Goal: Find specific page/section: Find specific page/section

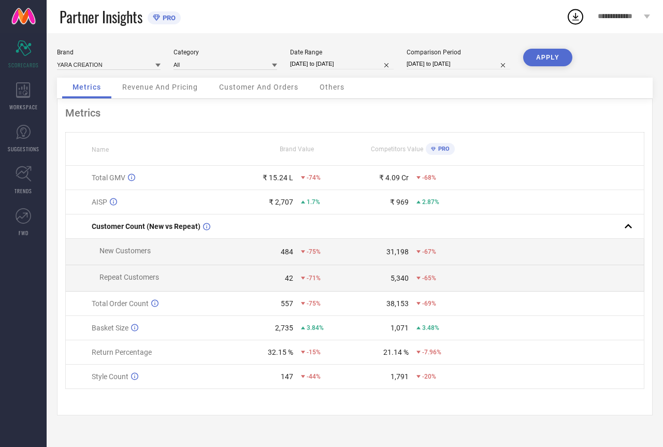
click at [337, 63] on input "[DATE] to [DATE]" at bounding box center [342, 64] width 104 height 11
select select "5"
select select "2025"
select select "6"
select select "2025"
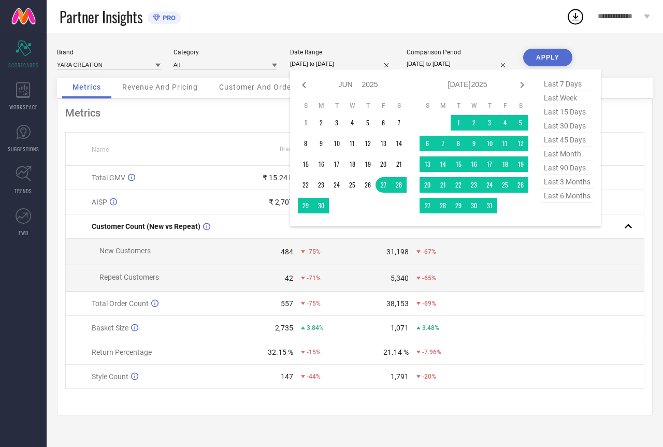
click at [570, 130] on span "last 30 days" at bounding box center [567, 126] width 52 height 14
type input "[DATE] to [DATE]"
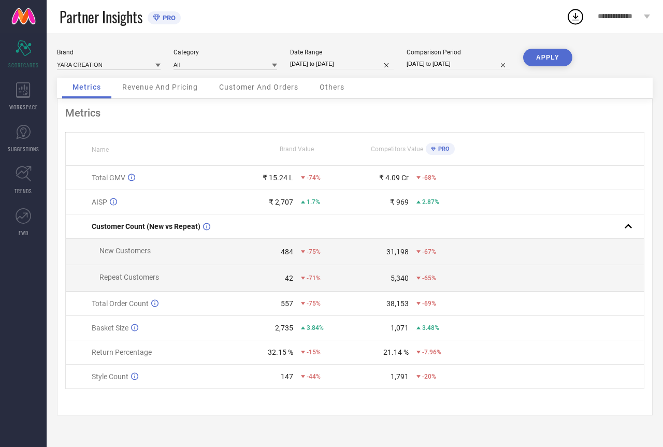
click at [556, 54] on button "APPLY" at bounding box center [547, 58] width 49 height 18
select select "6"
select select "2025"
select select "7"
select select "2025"
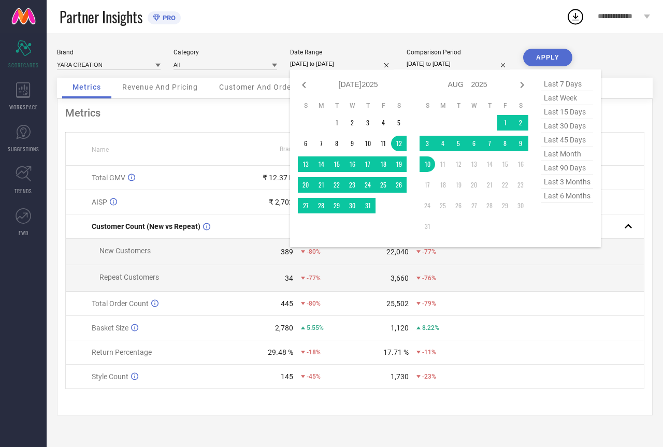
click at [342, 64] on input "[DATE] to [DATE]" at bounding box center [342, 64] width 104 height 11
click at [564, 113] on span "last 15 days" at bounding box center [567, 112] width 52 height 14
type input "[DATE] to [DATE]"
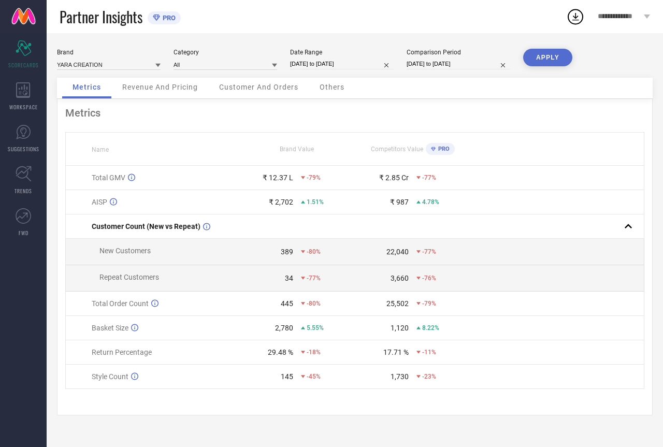
click at [558, 55] on button "APPLY" at bounding box center [547, 58] width 49 height 18
click at [343, 61] on input "[DATE] to [DATE]" at bounding box center [342, 64] width 104 height 11
select select "6"
select select "2025"
select select "7"
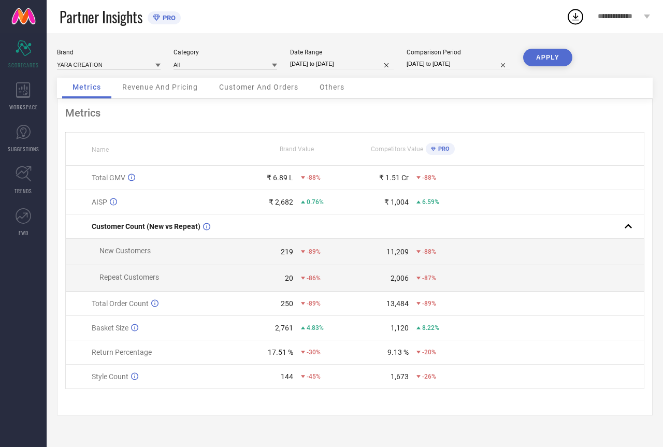
select select "2025"
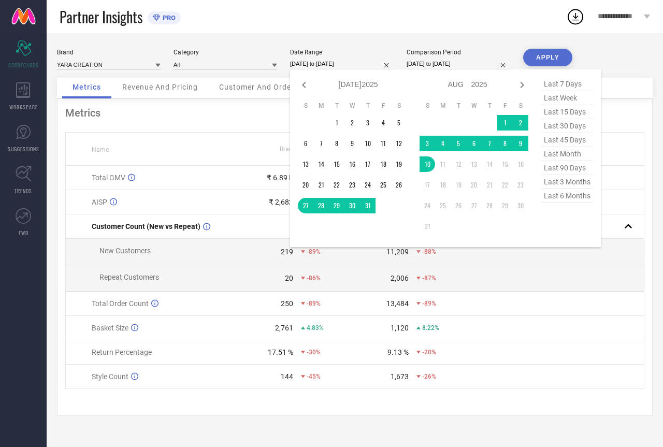
click at [561, 99] on span "last week" at bounding box center [567, 98] width 52 height 14
type input "[DATE] to [DATE]"
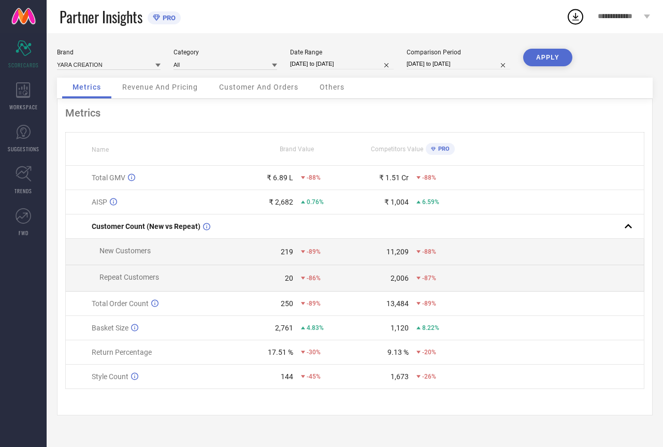
click at [551, 56] on button "APPLY" at bounding box center [547, 58] width 49 height 18
click at [344, 68] on input "[DATE] to [DATE]" at bounding box center [342, 64] width 104 height 11
select select "7"
select select "2025"
select select "8"
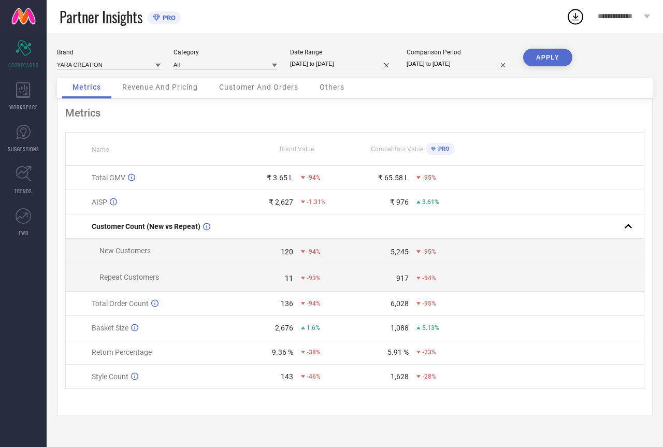
select select "2025"
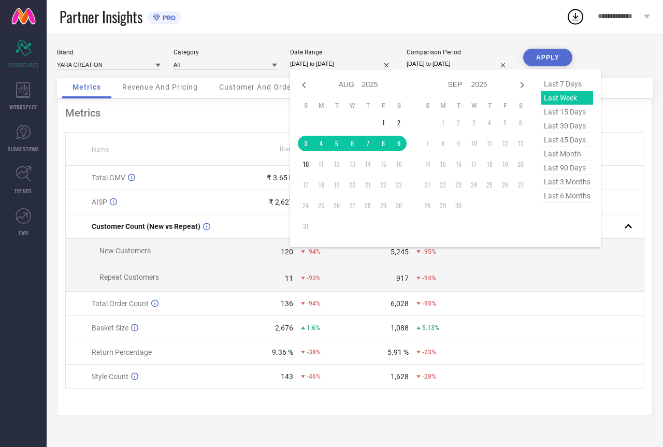
click at [556, 80] on span "last 7 days" at bounding box center [567, 84] width 52 height 14
type input "[DATE] to [DATE]"
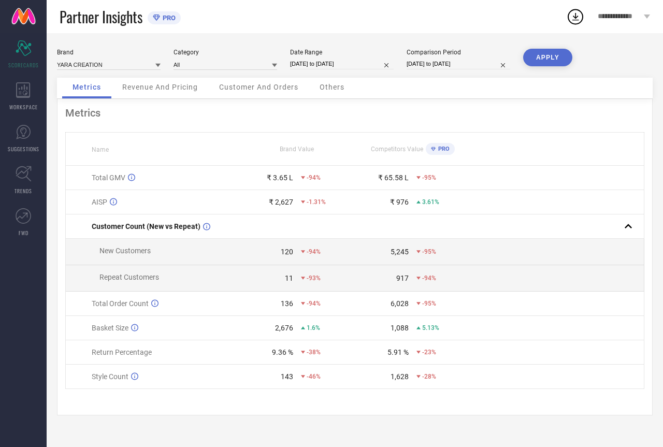
click at [533, 55] on button "APPLY" at bounding box center [547, 58] width 49 height 18
select select "7"
select select "2025"
select select "8"
select select "2025"
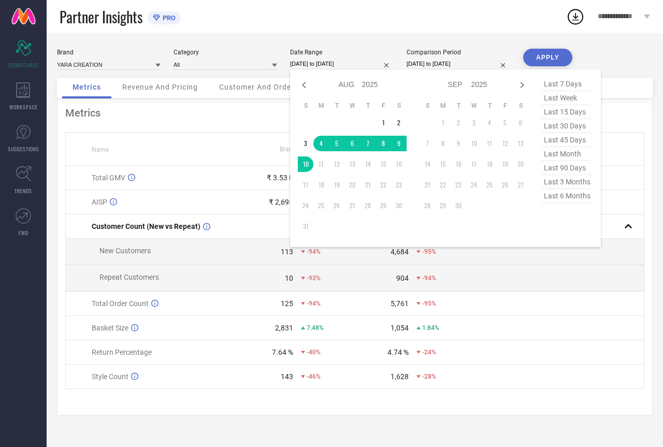
click at [352, 63] on input "[DATE] to [DATE]" at bounding box center [342, 64] width 104 height 11
click at [560, 154] on span "last month" at bounding box center [567, 154] width 52 height 14
type input "[DATE] to [DATE]"
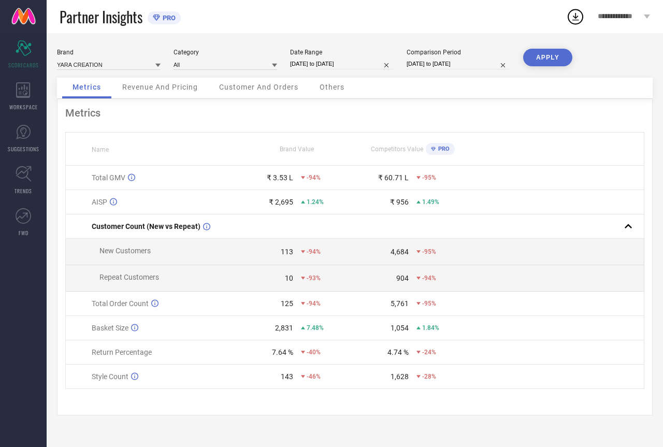
click at [547, 62] on button "APPLY" at bounding box center [547, 58] width 49 height 18
select select "6"
select select "2025"
select select "7"
select select "2025"
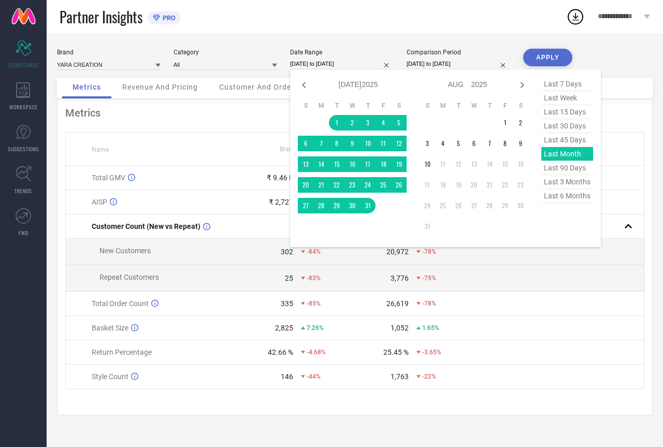
click at [358, 61] on input "[DATE] to [DATE]" at bounding box center [342, 64] width 104 height 11
click at [576, 172] on span "last 90 days" at bounding box center [567, 168] width 52 height 14
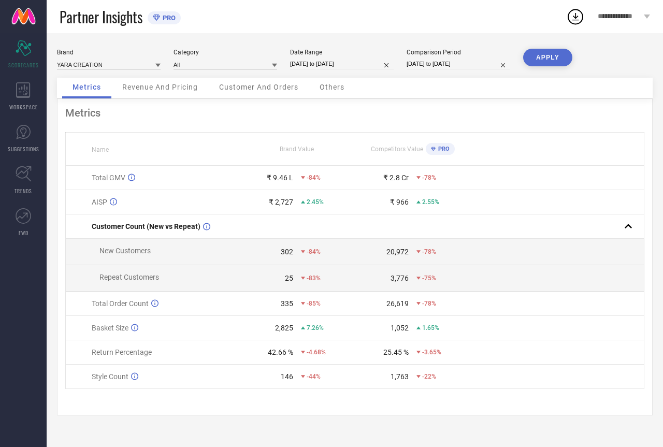
type input "[DATE] to [DATE]"
click at [545, 53] on button "APPLY" at bounding box center [547, 58] width 49 height 18
click at [355, 66] on input "[DATE] to [DATE]" at bounding box center [342, 64] width 104 height 11
select select "4"
select select "2025"
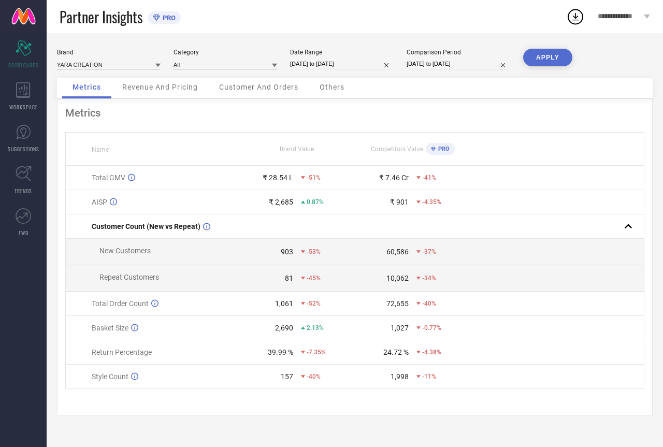
select select "5"
select select "2025"
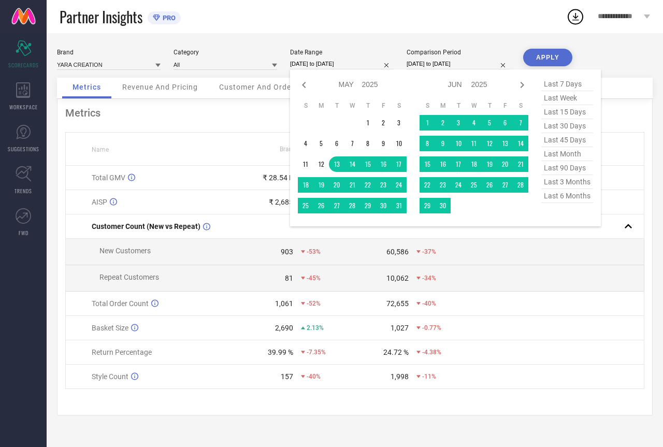
click at [565, 184] on span "last 3 months" at bounding box center [567, 182] width 52 height 14
type input "[DATE] to [DATE]"
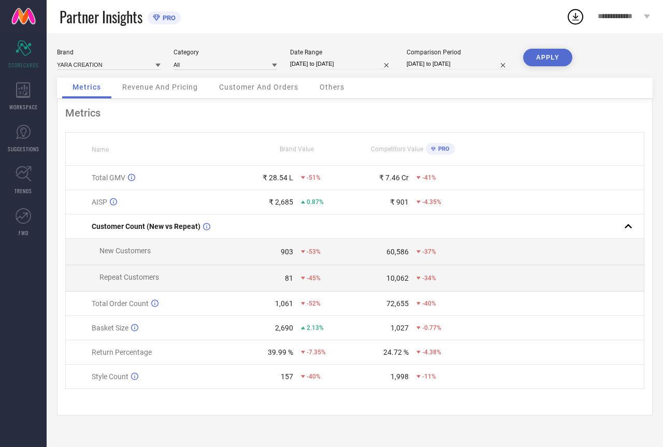
click at [536, 58] on button "APPLY" at bounding box center [547, 58] width 49 height 18
select select "4"
select select "2025"
select select "5"
select select "2025"
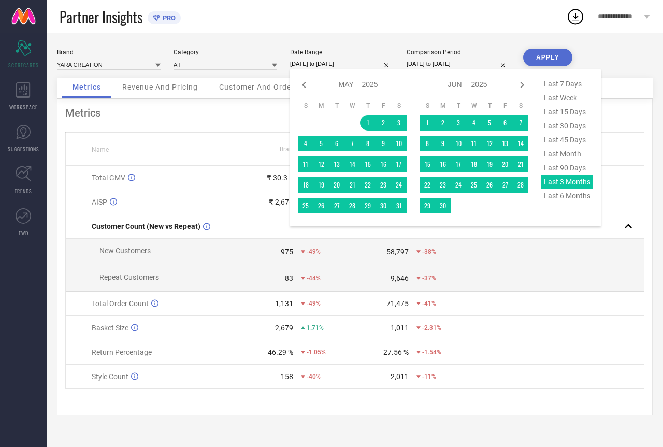
click at [348, 61] on input "[DATE] to [DATE]" at bounding box center [342, 64] width 104 height 11
click at [562, 203] on span "last 6 months" at bounding box center [567, 196] width 52 height 14
type input "[DATE] to [DATE]"
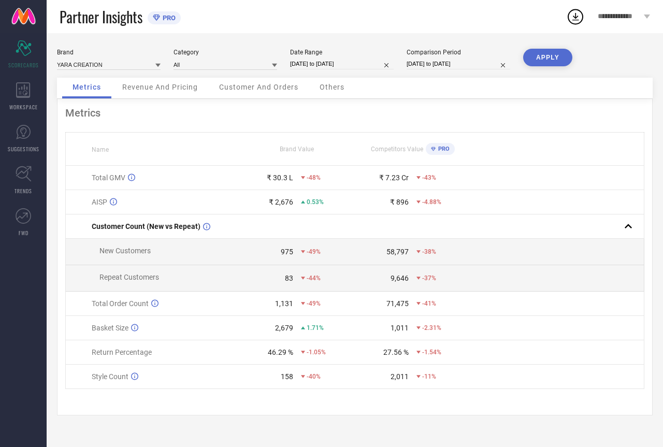
click at [539, 63] on button "APPLY" at bounding box center [547, 58] width 49 height 18
select select "1"
select select "2025"
select select "2"
select select "2025"
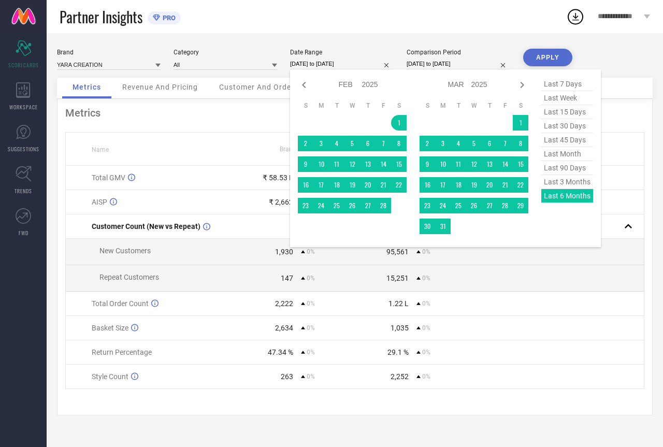
click at [353, 65] on input "[DATE] to [DATE]" at bounding box center [342, 64] width 104 height 11
click at [558, 184] on span "last 3 months" at bounding box center [567, 182] width 52 height 14
type input "[DATE] to [DATE]"
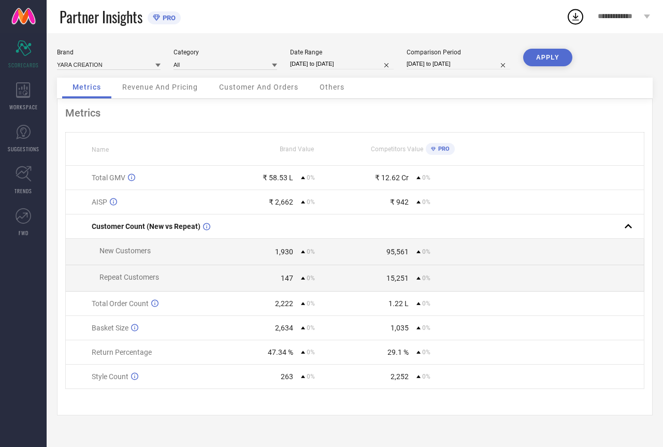
click at [538, 54] on button "APPLY" at bounding box center [547, 58] width 49 height 18
click at [224, 68] on input at bounding box center [226, 64] width 104 height 11
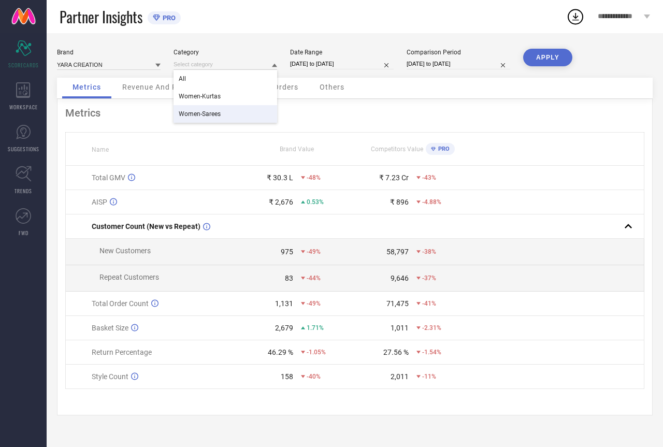
click at [208, 113] on span "Women-Sarees" at bounding box center [200, 113] width 42 height 7
click at [550, 58] on button "APPLY" at bounding box center [547, 58] width 49 height 18
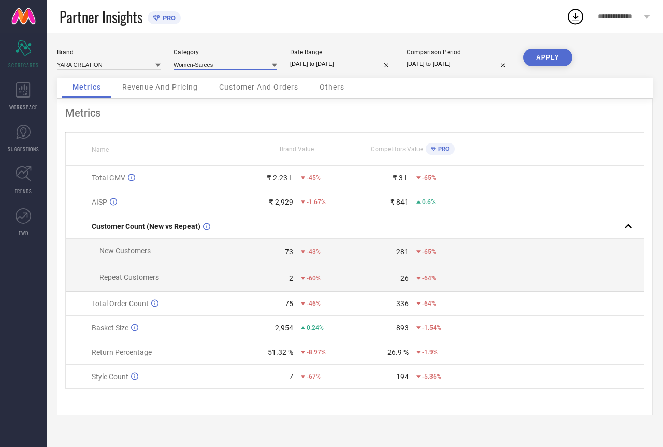
click at [220, 62] on input at bounding box center [226, 64] width 104 height 11
click at [209, 113] on span "Women-Kurtas" at bounding box center [200, 113] width 42 height 7
click at [544, 56] on button "APPLY" at bounding box center [547, 58] width 49 height 18
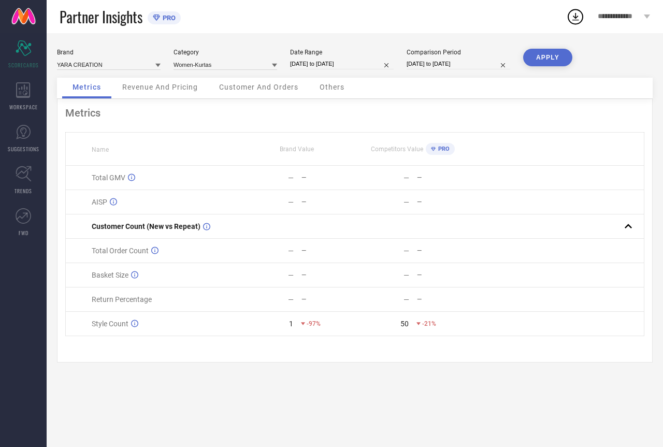
click at [533, 63] on button "APPLY" at bounding box center [547, 58] width 49 height 18
click at [213, 68] on input at bounding box center [226, 64] width 104 height 11
click at [192, 96] on div "All" at bounding box center [226, 97] width 104 height 18
click at [544, 55] on button "APPLY" at bounding box center [547, 58] width 49 height 18
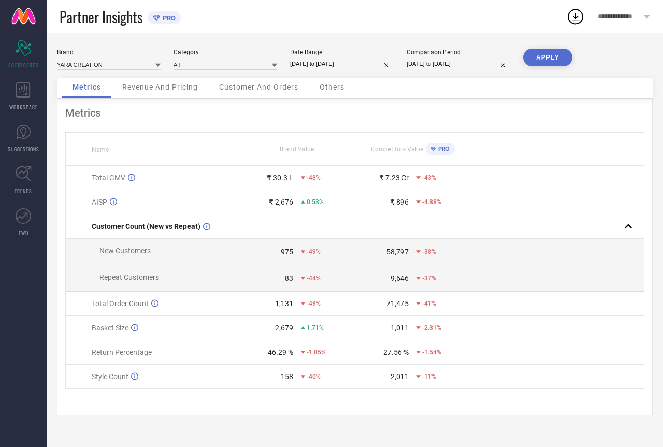
click at [242, 58] on div "Category All" at bounding box center [226, 59] width 104 height 21
click at [245, 67] on input at bounding box center [226, 64] width 104 height 11
click at [196, 115] on span "Women-Sarees" at bounding box center [200, 113] width 42 height 7
click at [202, 64] on input at bounding box center [226, 64] width 104 height 11
click at [217, 81] on span "Women-Sarees" at bounding box center [200, 78] width 42 height 7
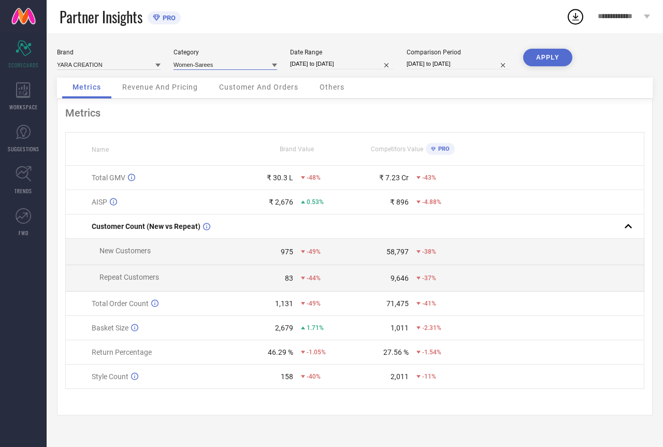
click at [211, 69] on input at bounding box center [226, 64] width 104 height 11
click at [216, 111] on span "Women-Kurtas" at bounding box center [200, 113] width 42 height 7
click at [556, 53] on button "APPLY" at bounding box center [547, 58] width 49 height 18
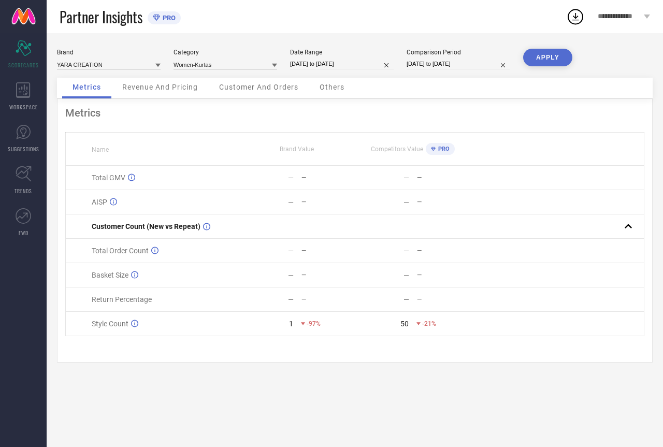
click at [328, 65] on input "[DATE] to [DATE]" at bounding box center [342, 64] width 104 height 11
select select "4"
select select "2025"
select select "5"
select select "2025"
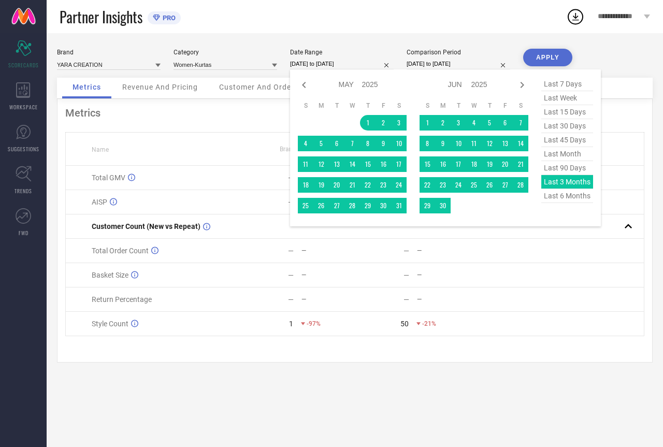
click at [549, 170] on span "last 90 days" at bounding box center [567, 168] width 52 height 14
type input "[DATE] to [DATE]"
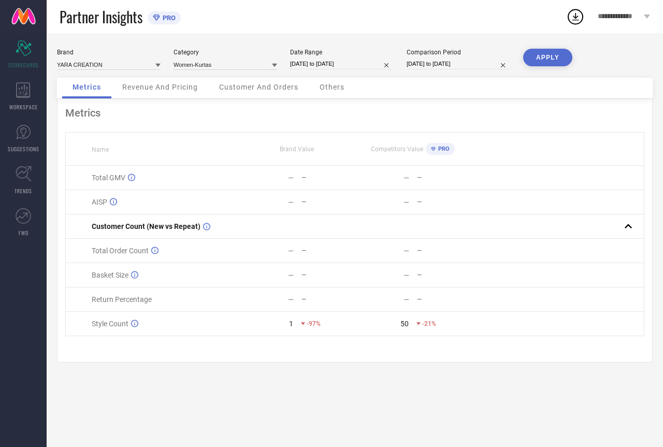
click at [547, 59] on button "APPLY" at bounding box center [547, 58] width 49 height 18
click at [317, 61] on input "[DATE] to [DATE]" at bounding box center [342, 64] width 104 height 11
select select "4"
select select "2025"
select select "5"
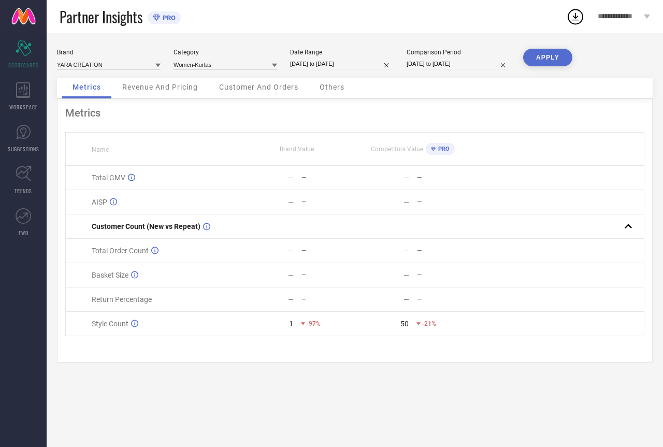
select select "2025"
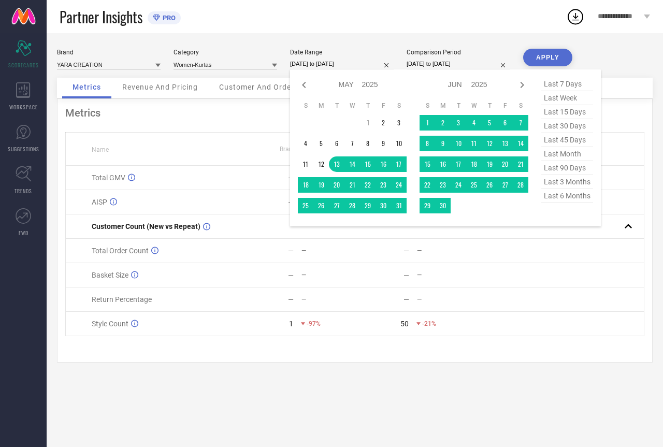
click at [563, 144] on span "last 45 days" at bounding box center [567, 140] width 52 height 14
type input "[DATE] to [DATE]"
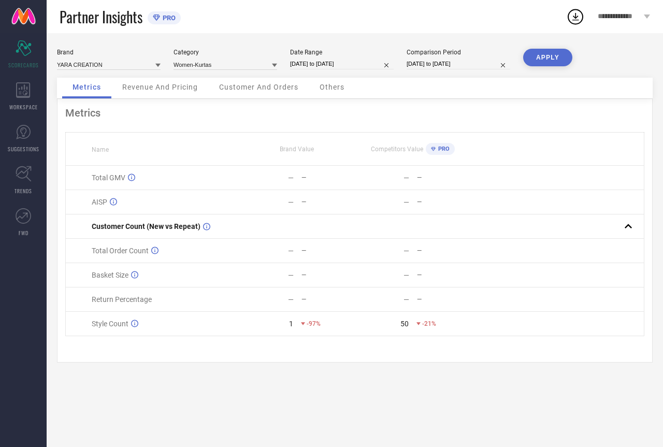
click at [538, 56] on button "APPLY" at bounding box center [547, 58] width 49 height 18
click at [213, 69] on input at bounding box center [226, 64] width 104 height 11
click at [178, 95] on div "All" at bounding box center [226, 97] width 104 height 18
click at [547, 53] on button "APPLY" at bounding box center [547, 58] width 49 height 18
